Goal: Task Accomplishment & Management: Use online tool/utility

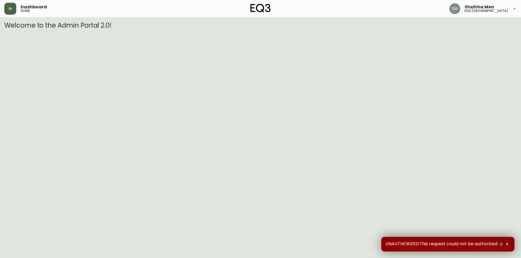
click at [16, 11] on button "button" at bounding box center [10, 9] width 12 height 12
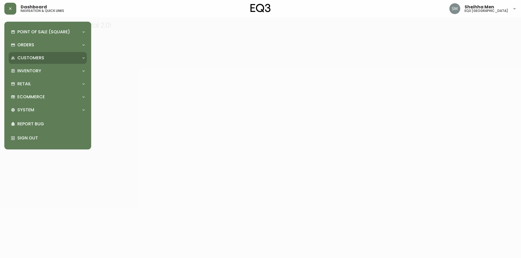
click at [42, 59] on p "Customers" at bounding box center [30, 58] width 27 height 6
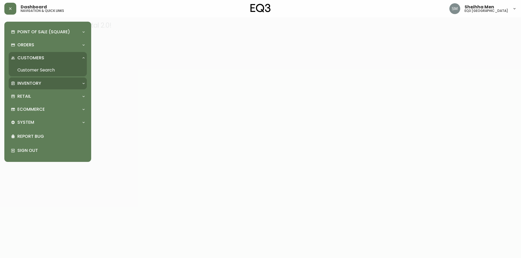
click at [59, 82] on div "Inventory" at bounding box center [45, 84] width 68 height 6
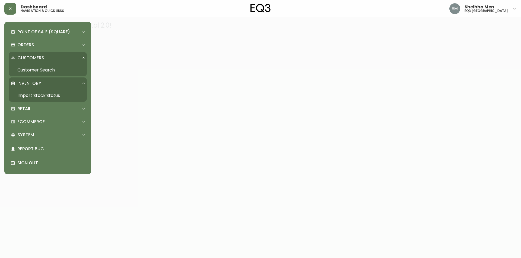
click at [80, 95] on link "Import Stock Status" at bounding box center [48, 95] width 78 height 12
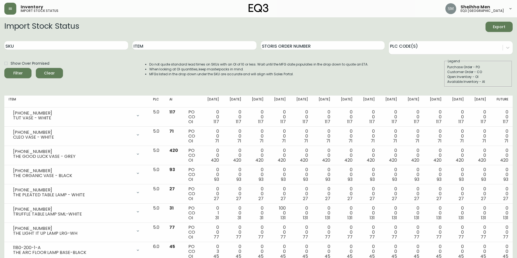
click at [233, 87] on div "Import Stock Status Export SKU Item Storis Order Number PLC Code(s) Show Over P…" at bounding box center [258, 57] width 508 height 70
click at [424, 75] on div "Show Over Promised Filter Clear Do not quote standard lead times on SKUs with a…" at bounding box center [258, 73] width 508 height 28
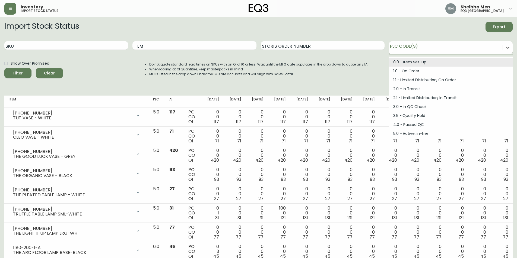
click at [405, 45] on div at bounding box center [446, 47] width 114 height 8
click at [316, 46] on input "Storis Order Number" at bounding box center [323, 45] width 124 height 9
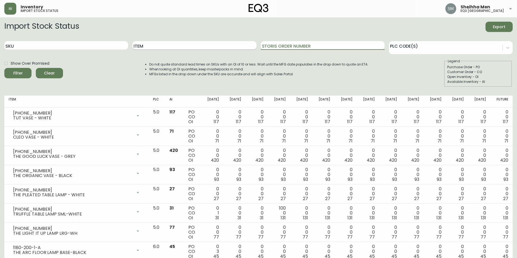
click at [247, 49] on input "Item" at bounding box center [194, 45] width 124 height 9
click at [245, 47] on input "Item" at bounding box center [194, 45] width 124 height 9
click at [313, 46] on input "Storis Order Number" at bounding box center [323, 45] width 124 height 9
